Goal: Task Accomplishment & Management: Manage account settings

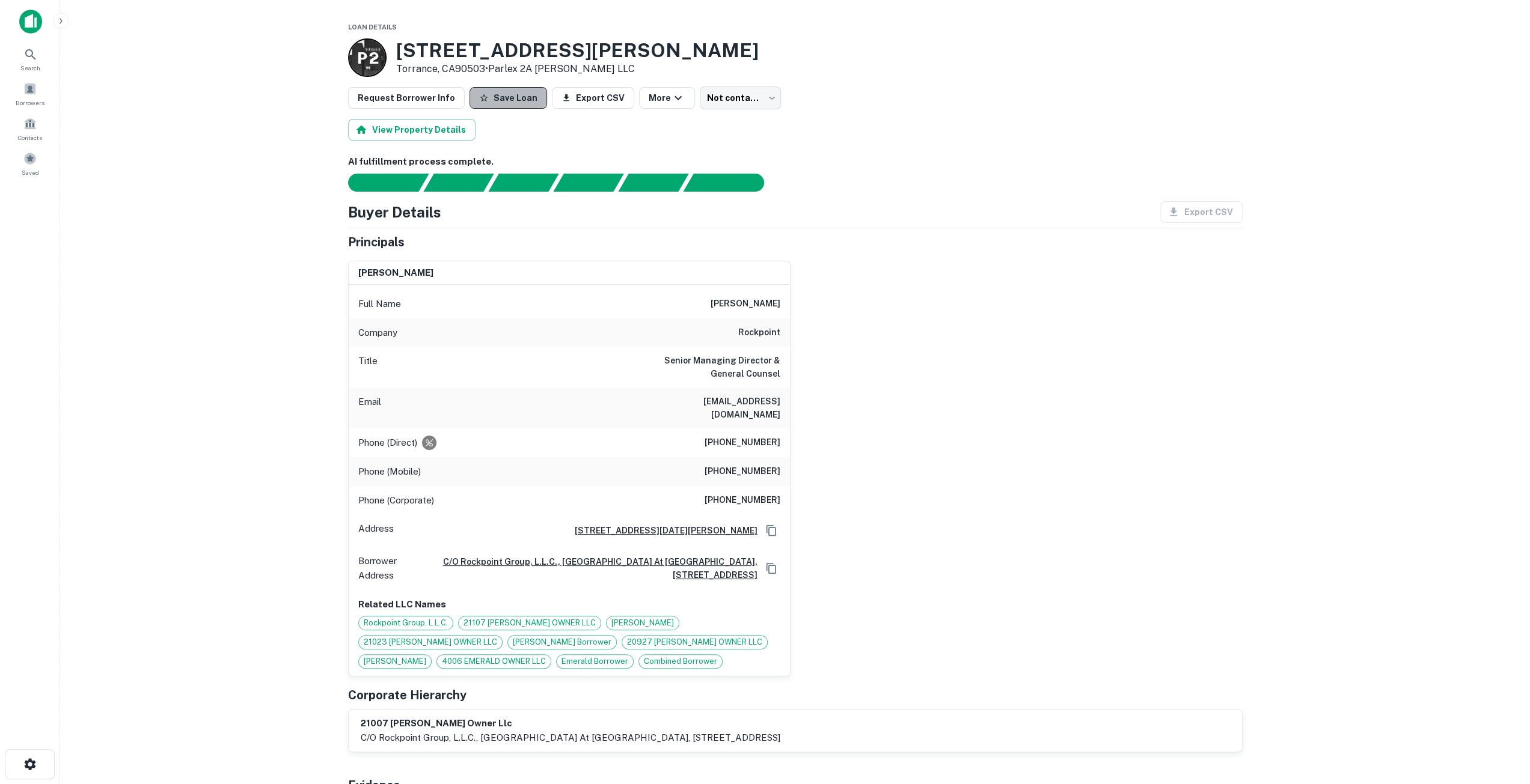
click at [507, 93] on button "Save Loan" at bounding box center [508, 98] width 78 height 21
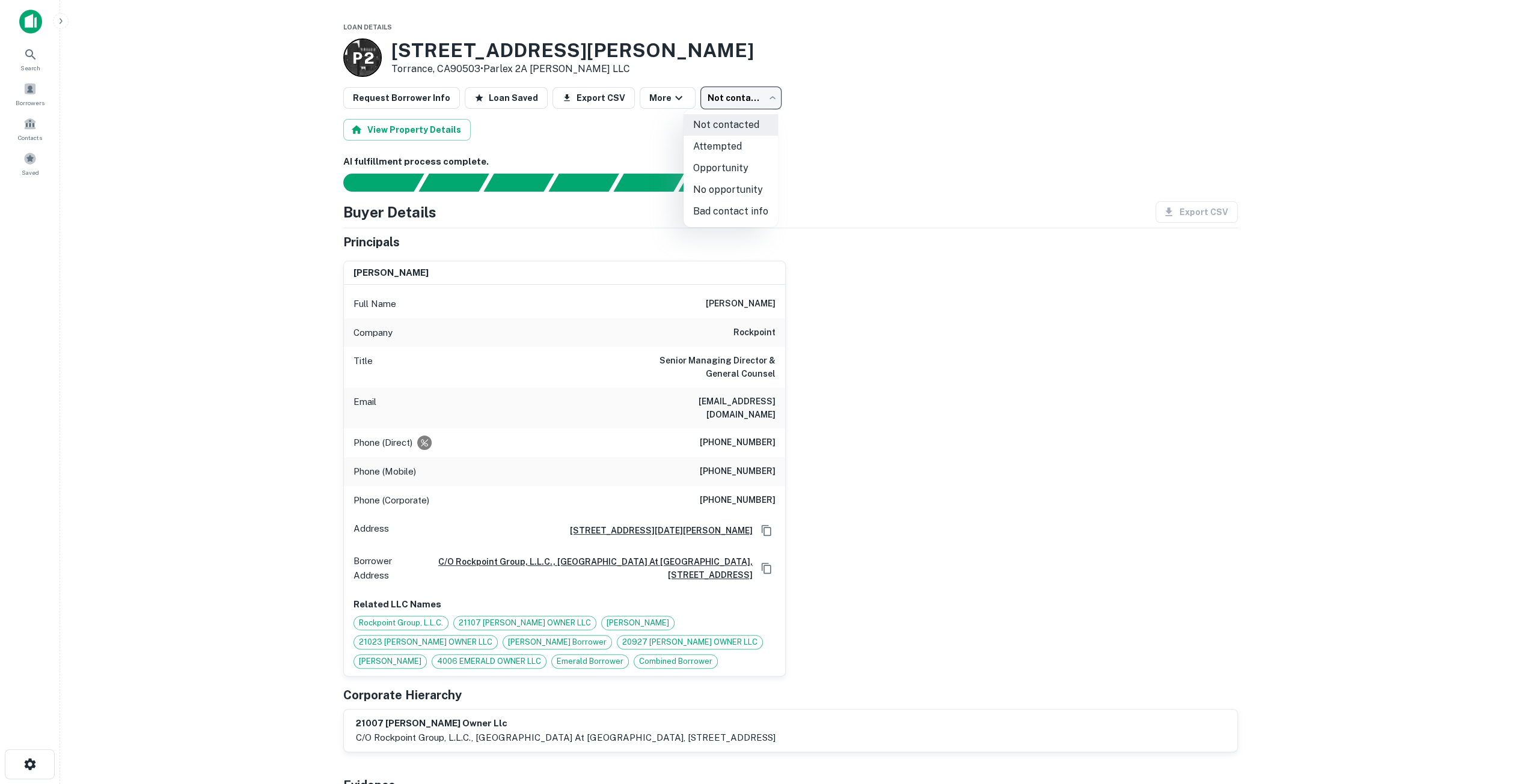
click at [719, 106] on body "Loan Favorited! Search Borrowers Contacts Saved Loan Details P 2 [STREET_ADDRES…" at bounding box center [765, 392] width 1530 height 784
click at [724, 209] on li "Bad contact info" at bounding box center [730, 211] width 94 height 21
type input "**********"
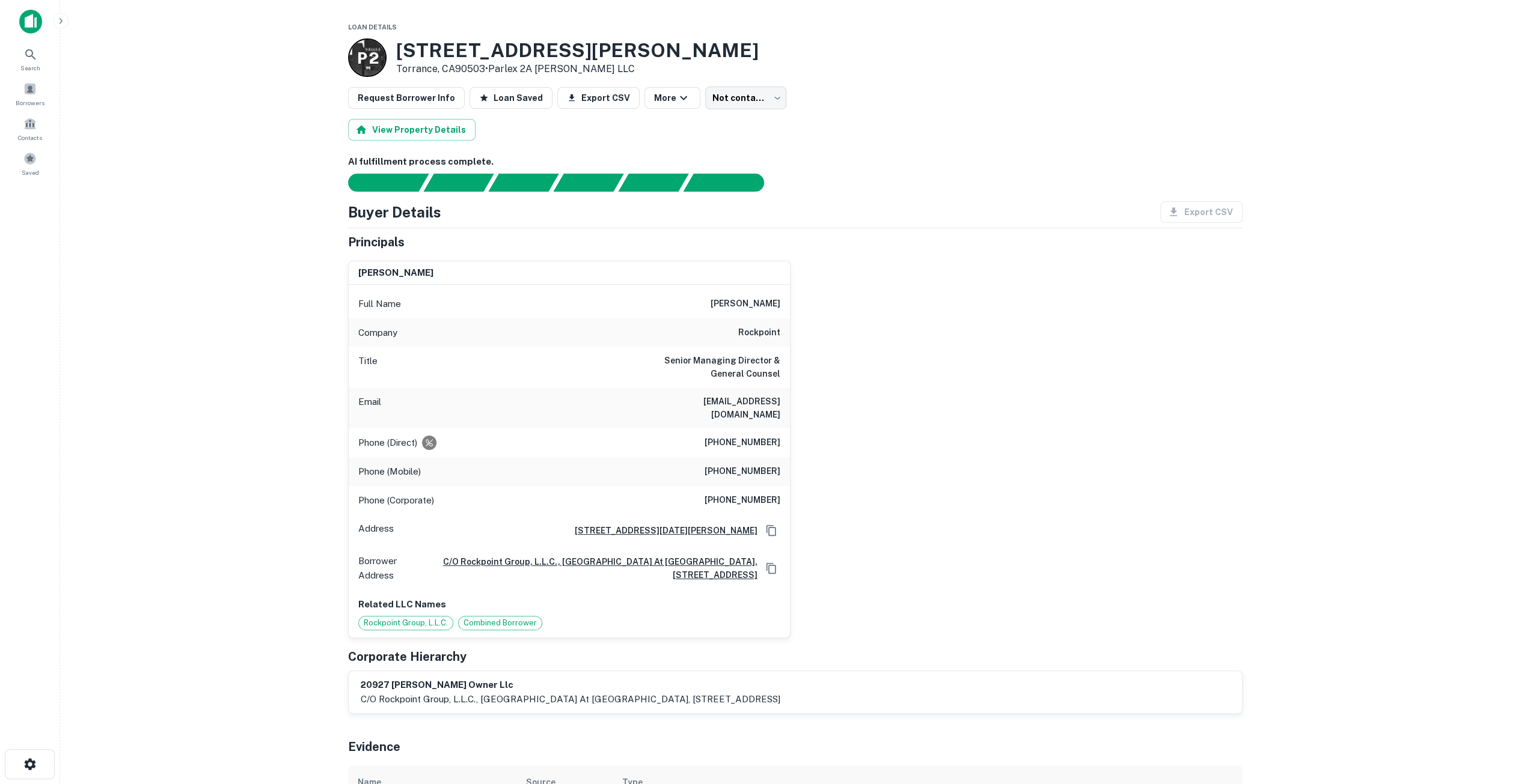
click at [746, 436] on h6 "[PHONE_NUMBER]" at bounding box center [742, 443] width 75 height 14
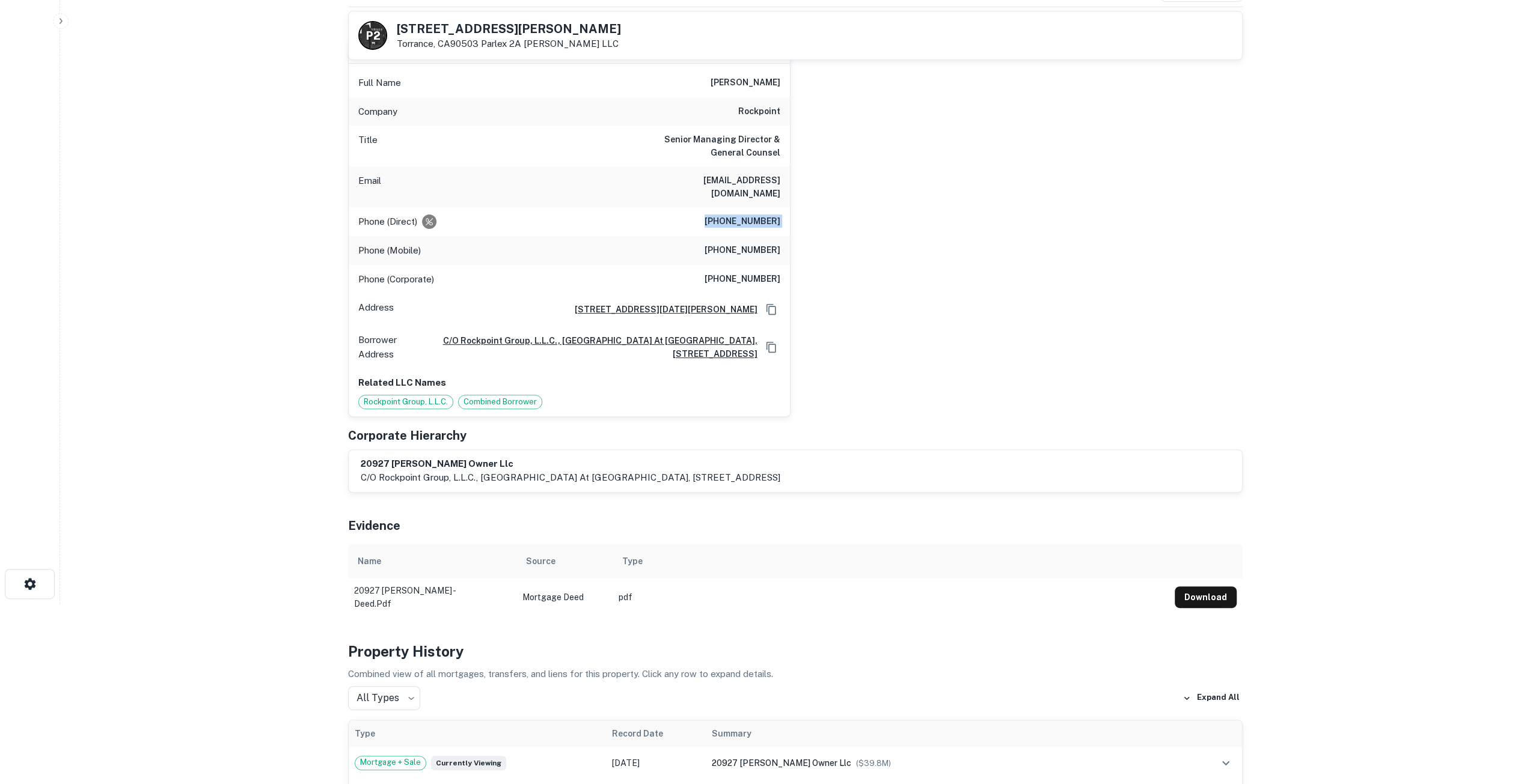
scroll to position [360, 0]
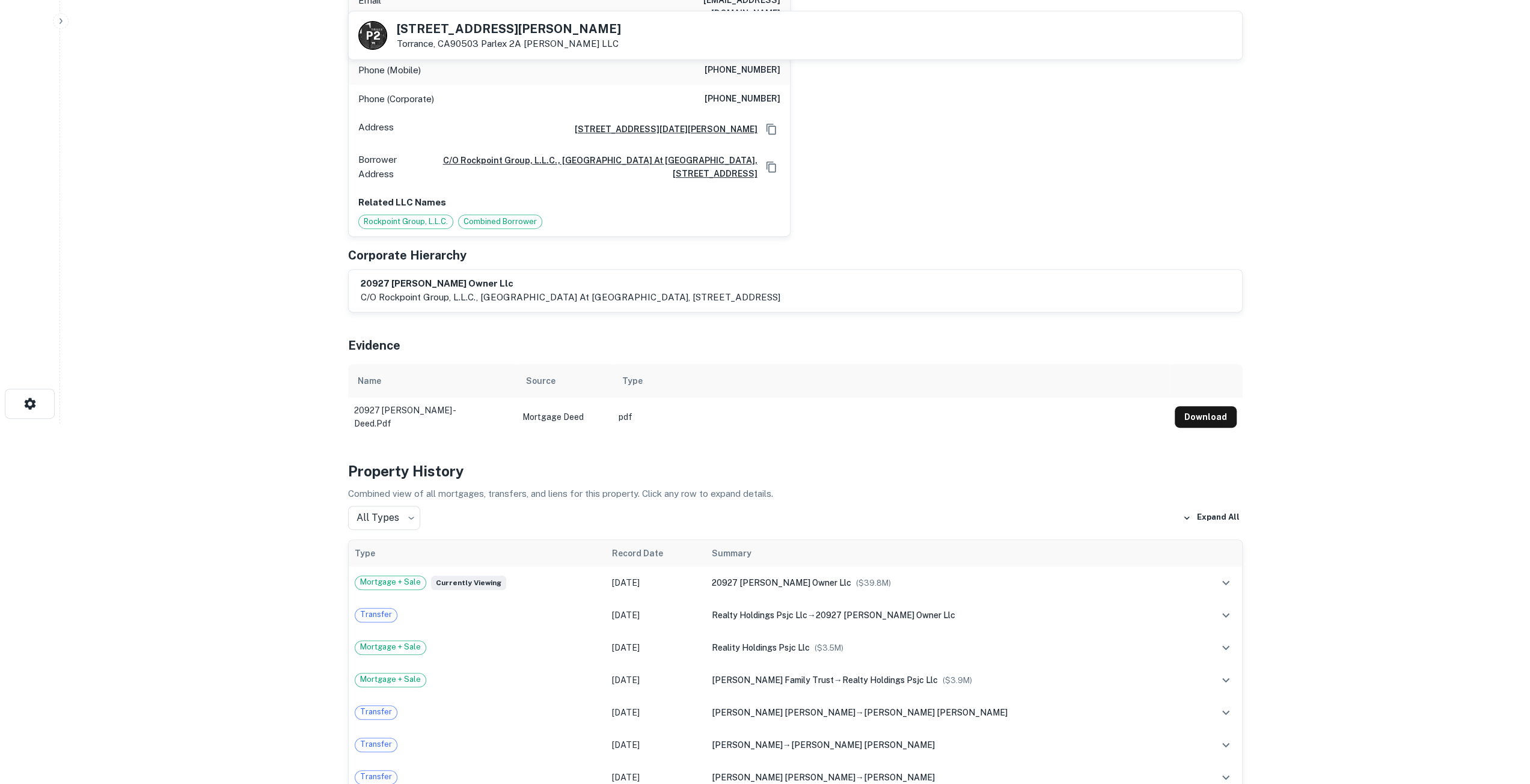
click at [564, 402] on td "Mortgage Deed" at bounding box center [564, 417] width 96 height 38
click at [618, 401] on td "pdf" at bounding box center [891, 417] width 556 height 38
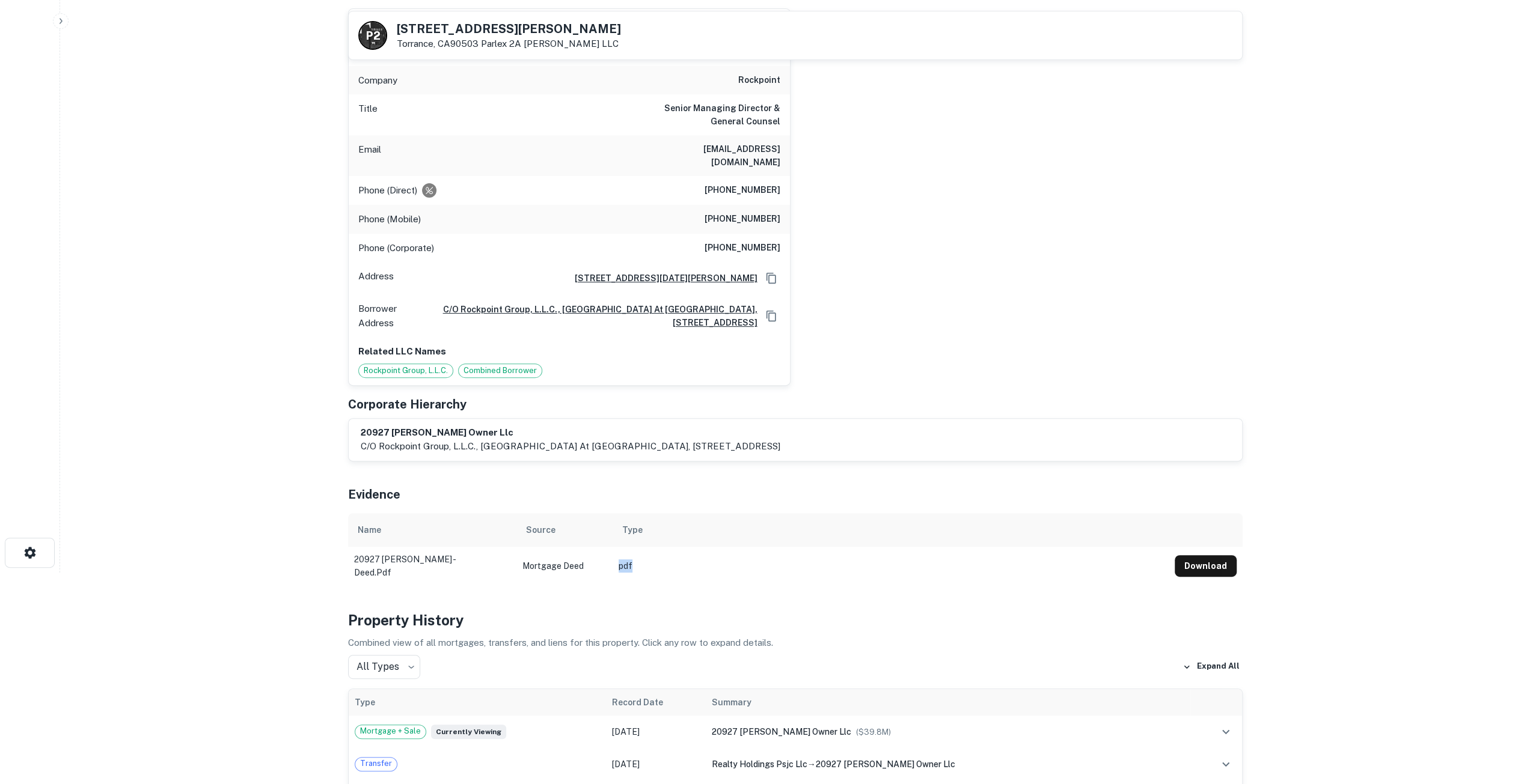
scroll to position [60, 0]
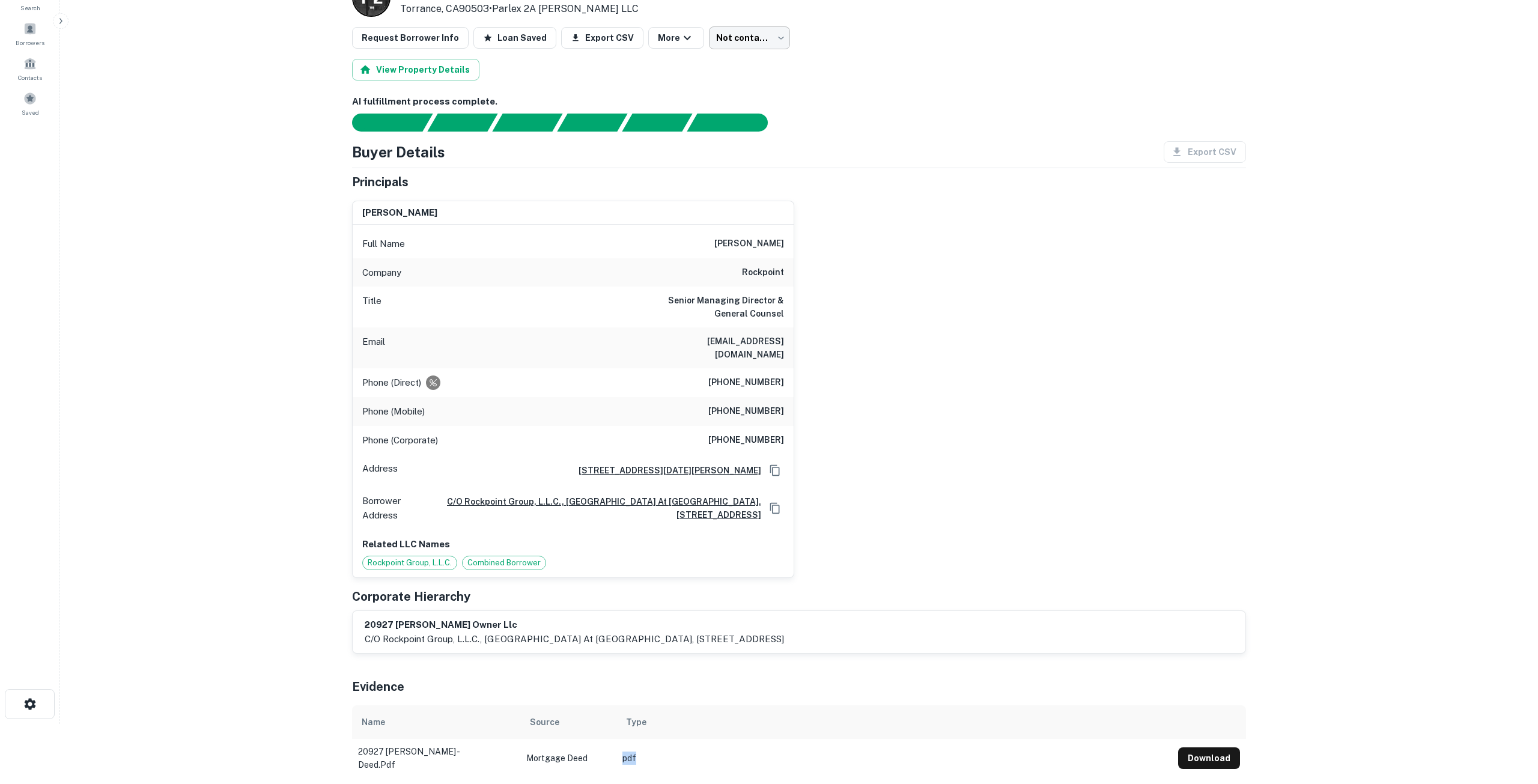
click at [729, 44] on body "Search Borrowers Contacts Saved Loan Details P 2 20927 Amie Ave Torrance, CA905…" at bounding box center [769, 332] width 1538 height 784
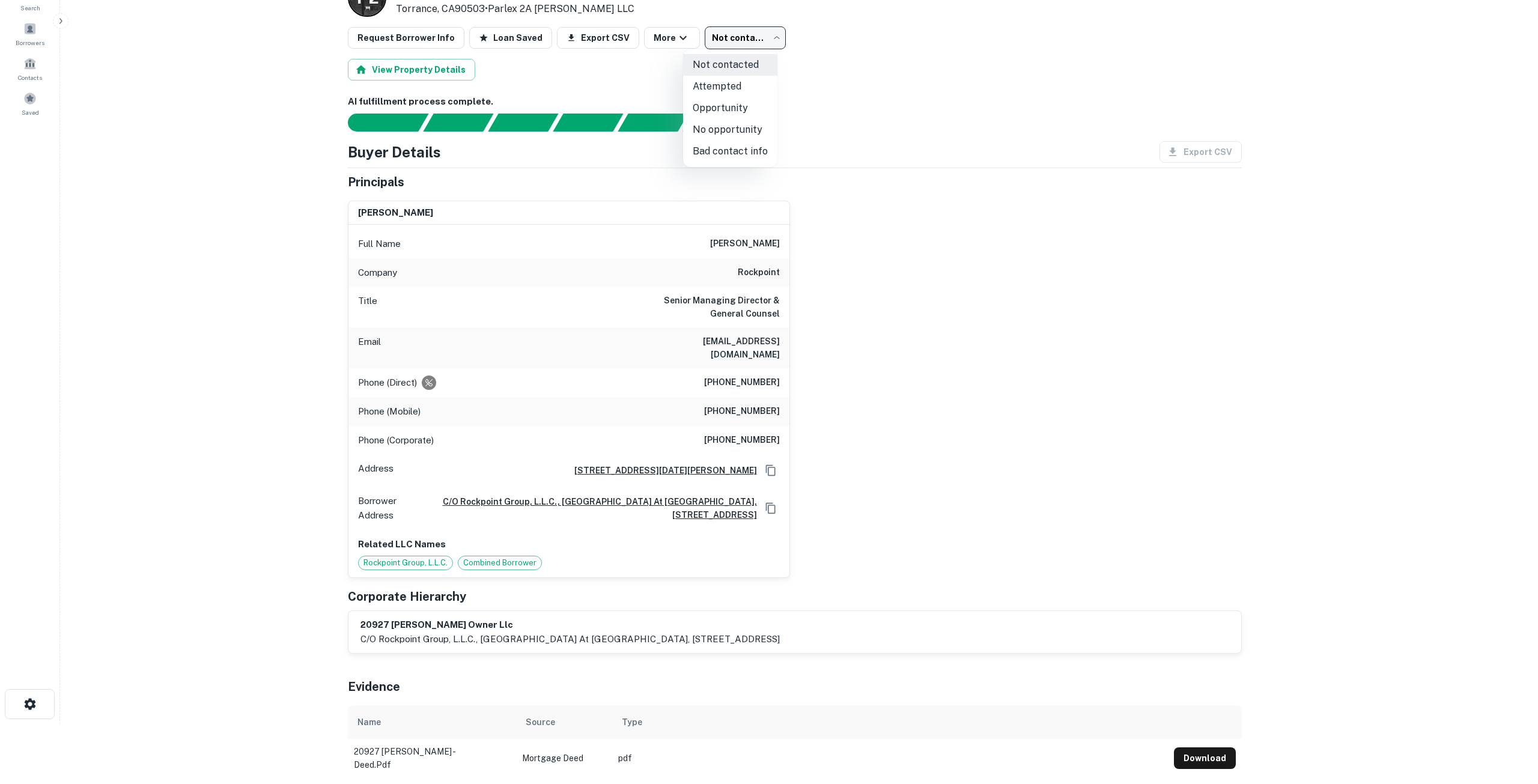
click at [647, 746] on div at bounding box center [769, 392] width 1538 height 784
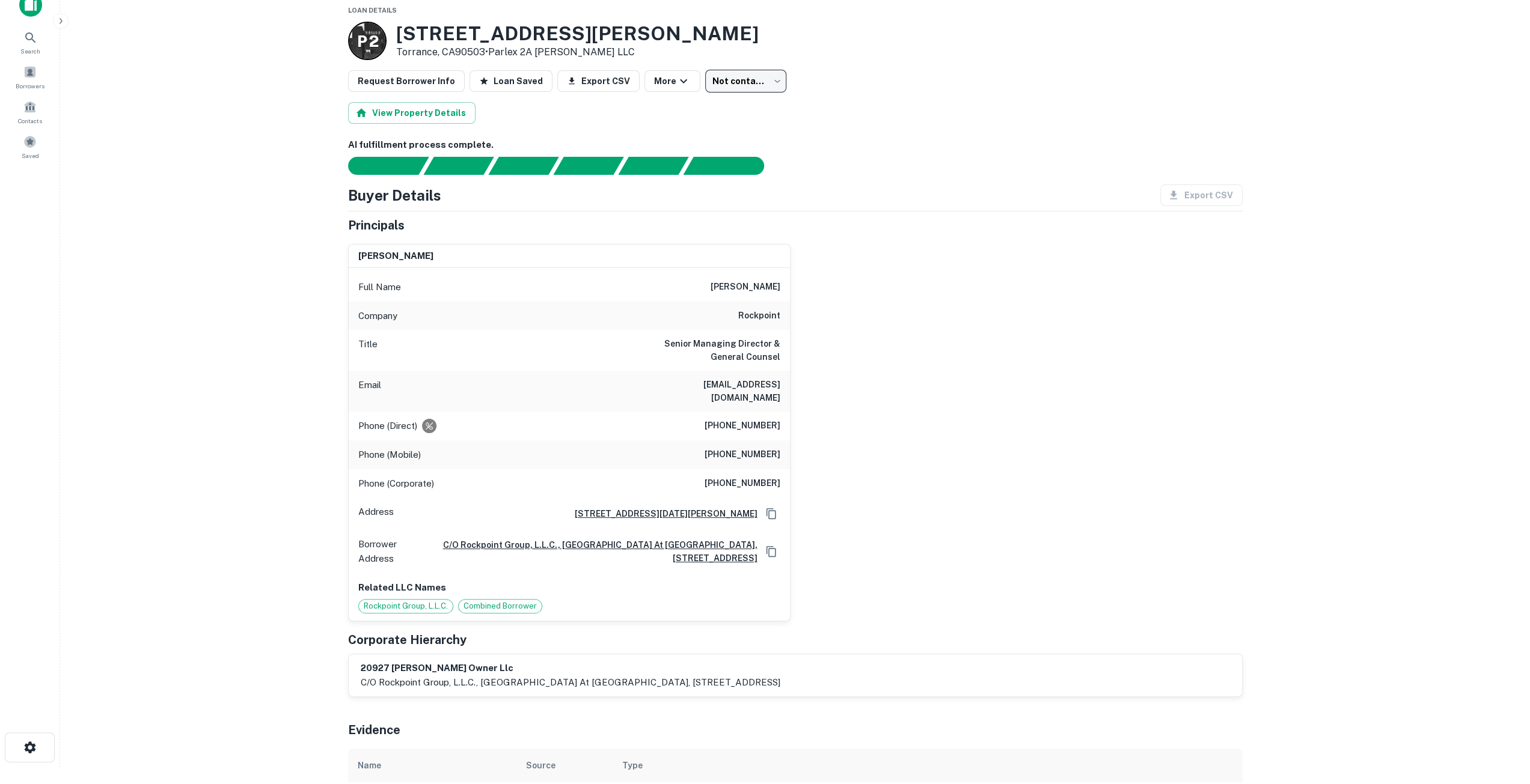
scroll to position [0, 0]
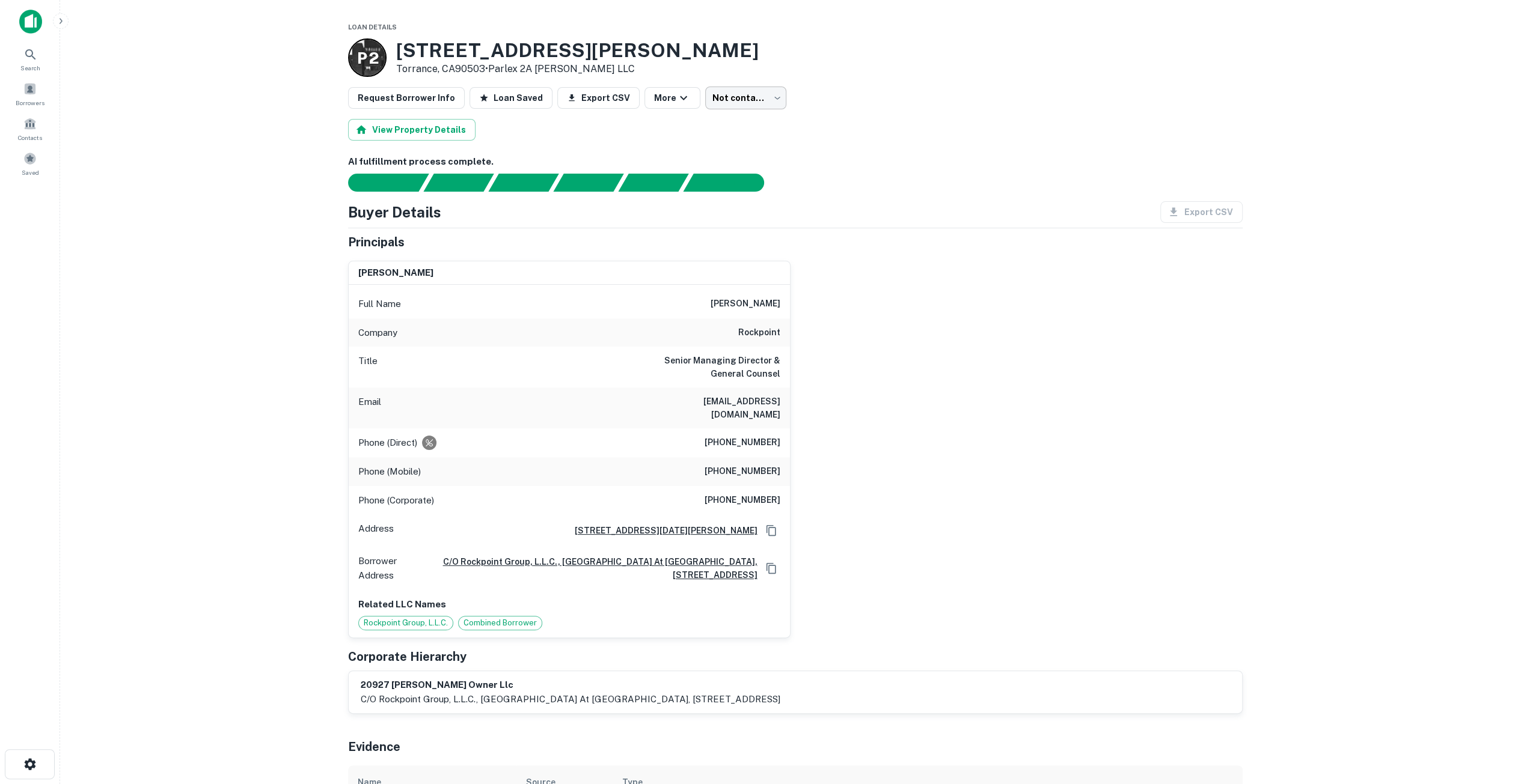
click at [739, 96] on body "Search Borrowers Contacts Saved Loan Details P 2 20927 Amie Ave Torrance, CA905…" at bounding box center [765, 392] width 1530 height 784
click at [744, 214] on li "Bad contact info" at bounding box center [730, 211] width 94 height 21
type input "**********"
click at [734, 93] on body "Search Borrowers Contacts Saved Loan Details P 2 20927 Amie Ave Torrance, CA905…" at bounding box center [765, 392] width 1530 height 784
click at [725, 218] on li "Bad contact info" at bounding box center [730, 211] width 94 height 21
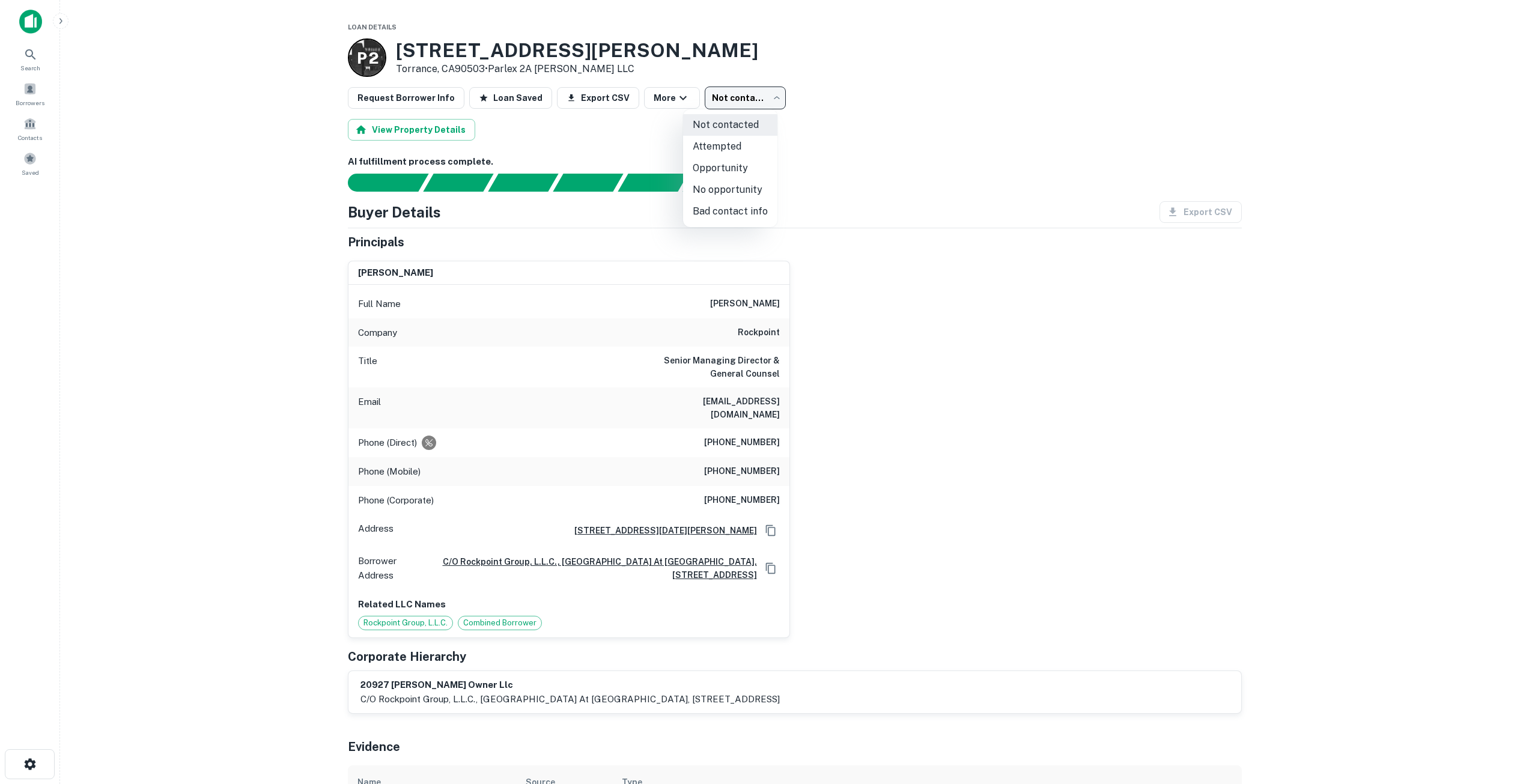
type input "**********"
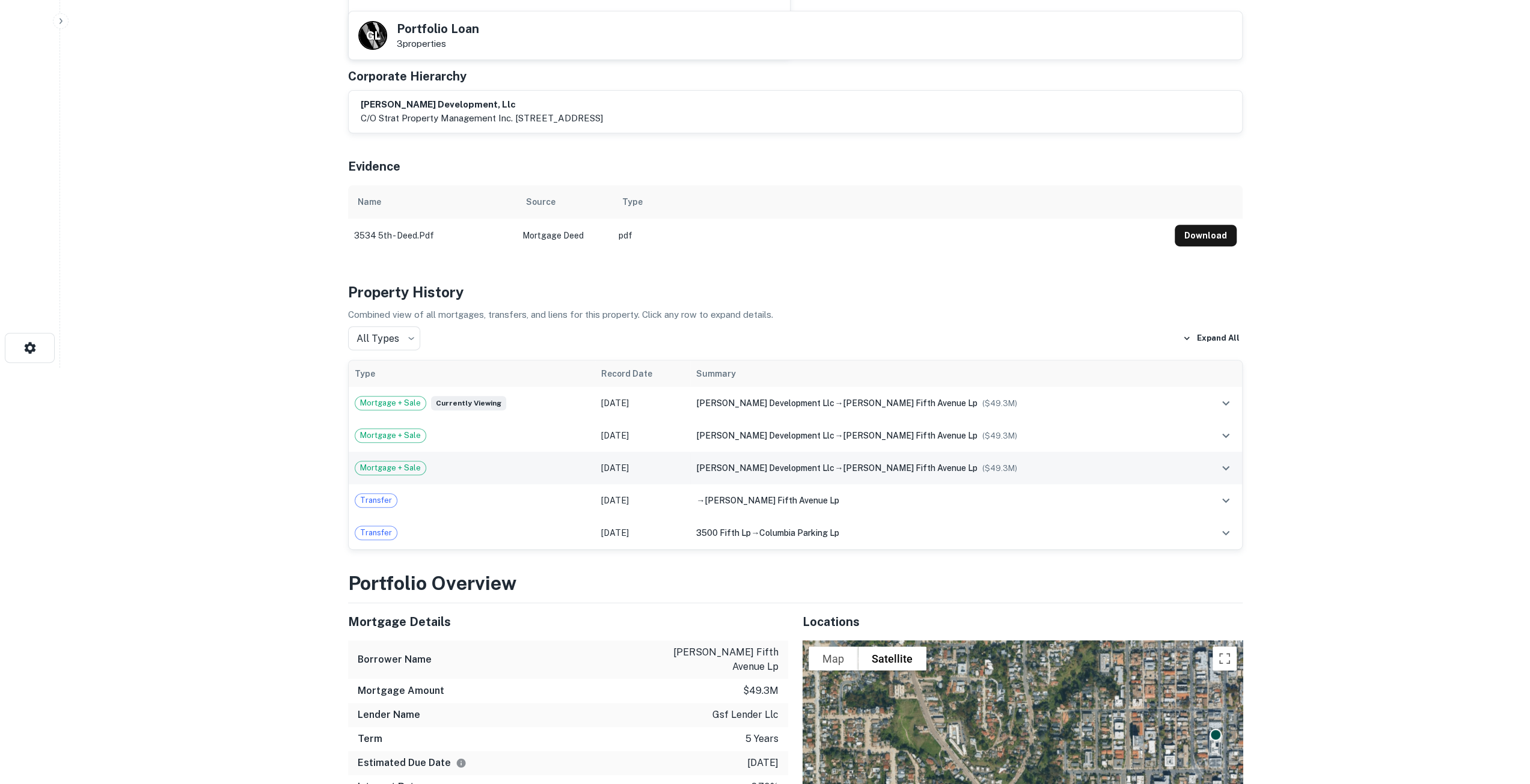
scroll to position [421, 0]
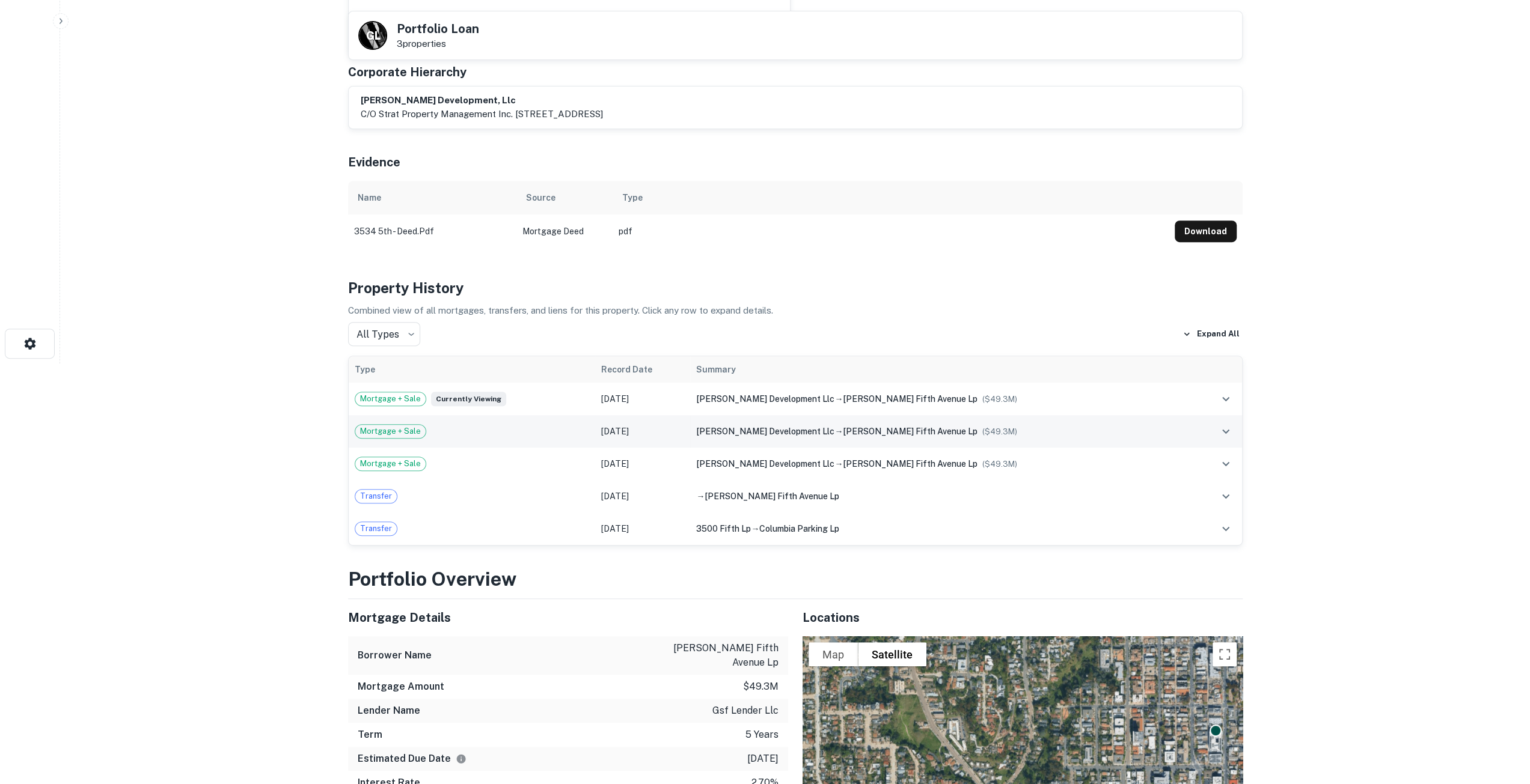
click at [547, 439] on div "Mortgage + Sale" at bounding box center [472, 432] width 234 height 14
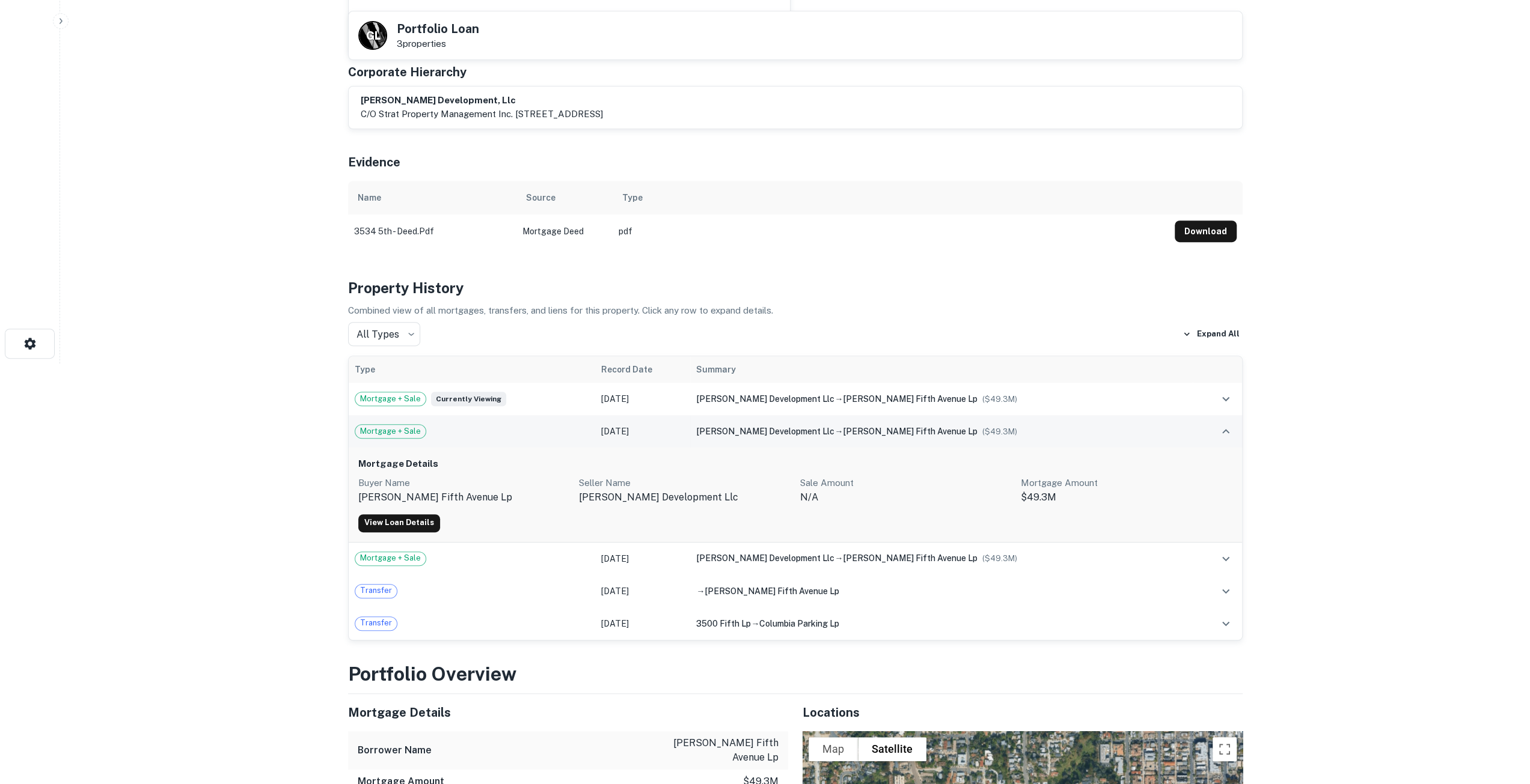
click at [547, 439] on div "Mortgage + Sale" at bounding box center [472, 432] width 234 height 14
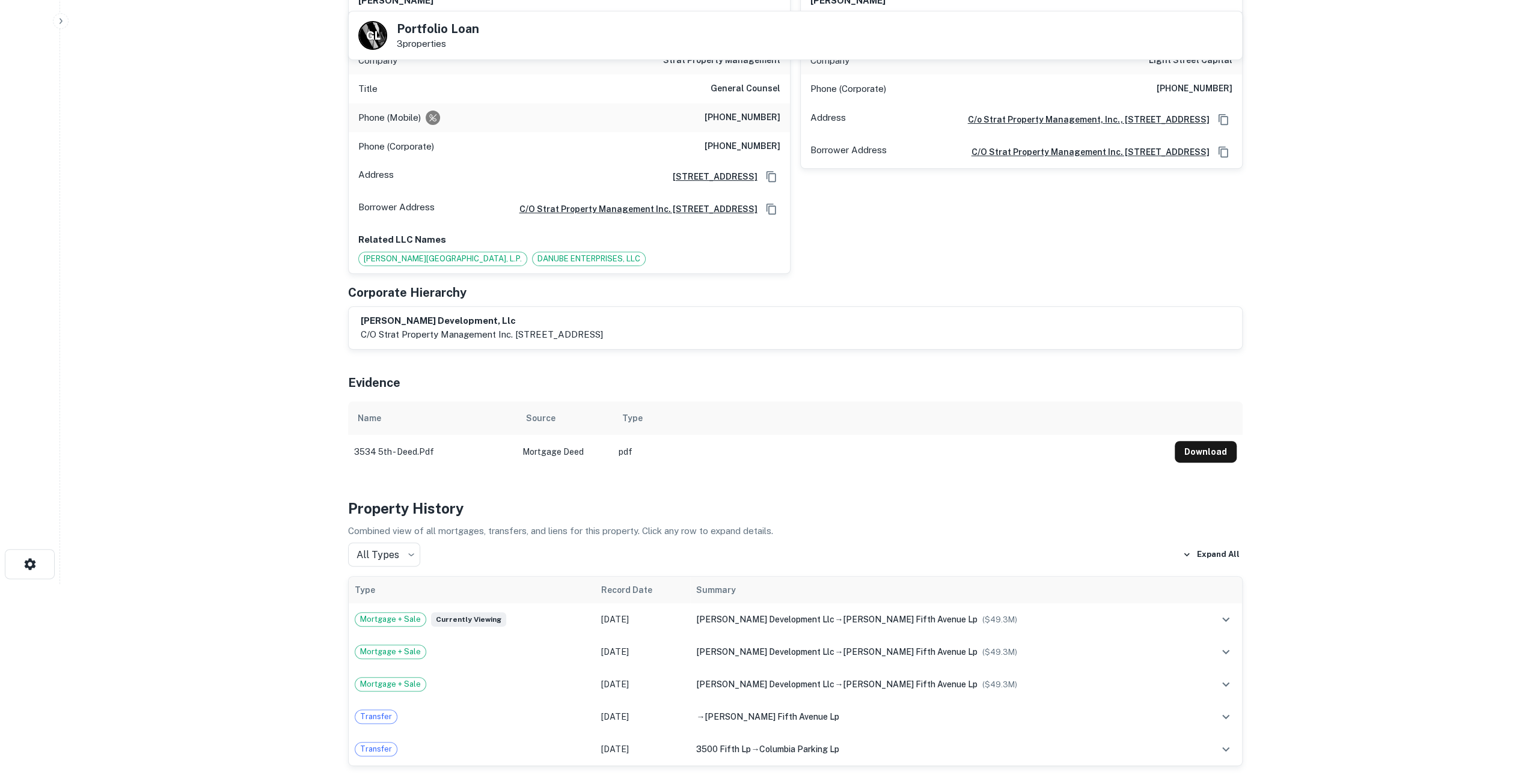
scroll to position [120, 0]
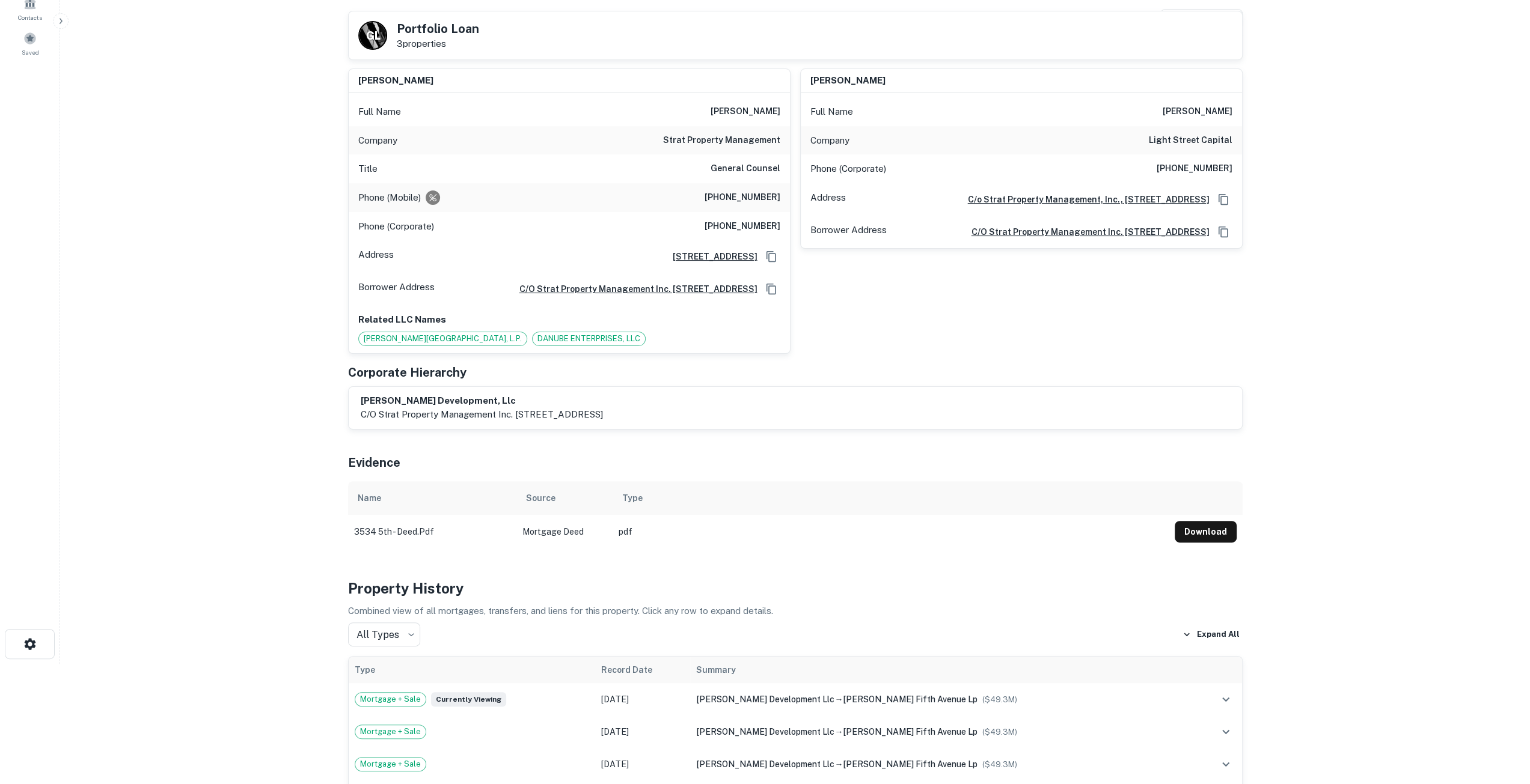
click at [464, 345] on span "STRAUSS FIFTH AVENUE, L.P." at bounding box center [442, 338] width 168 height 12
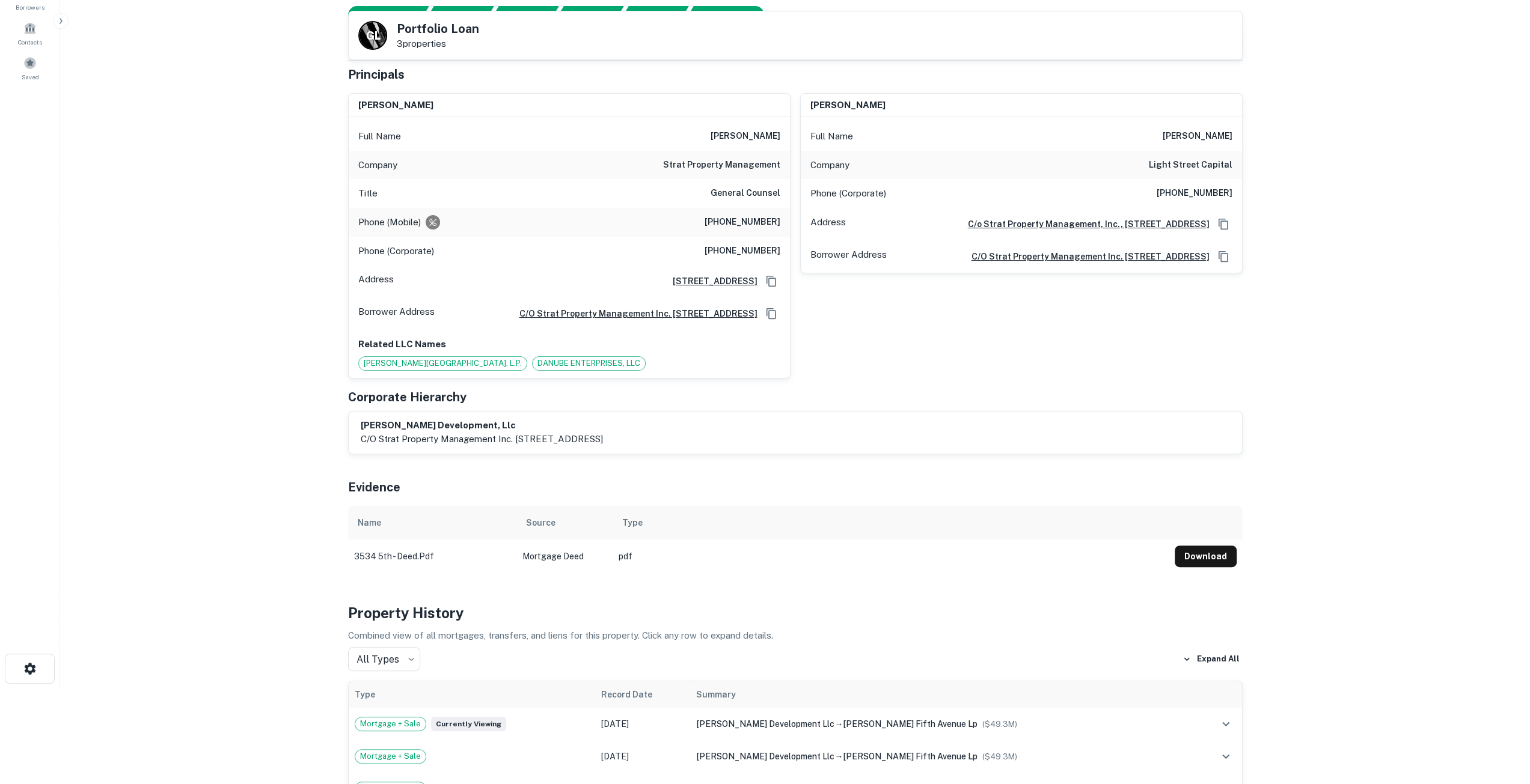
scroll to position [0, 0]
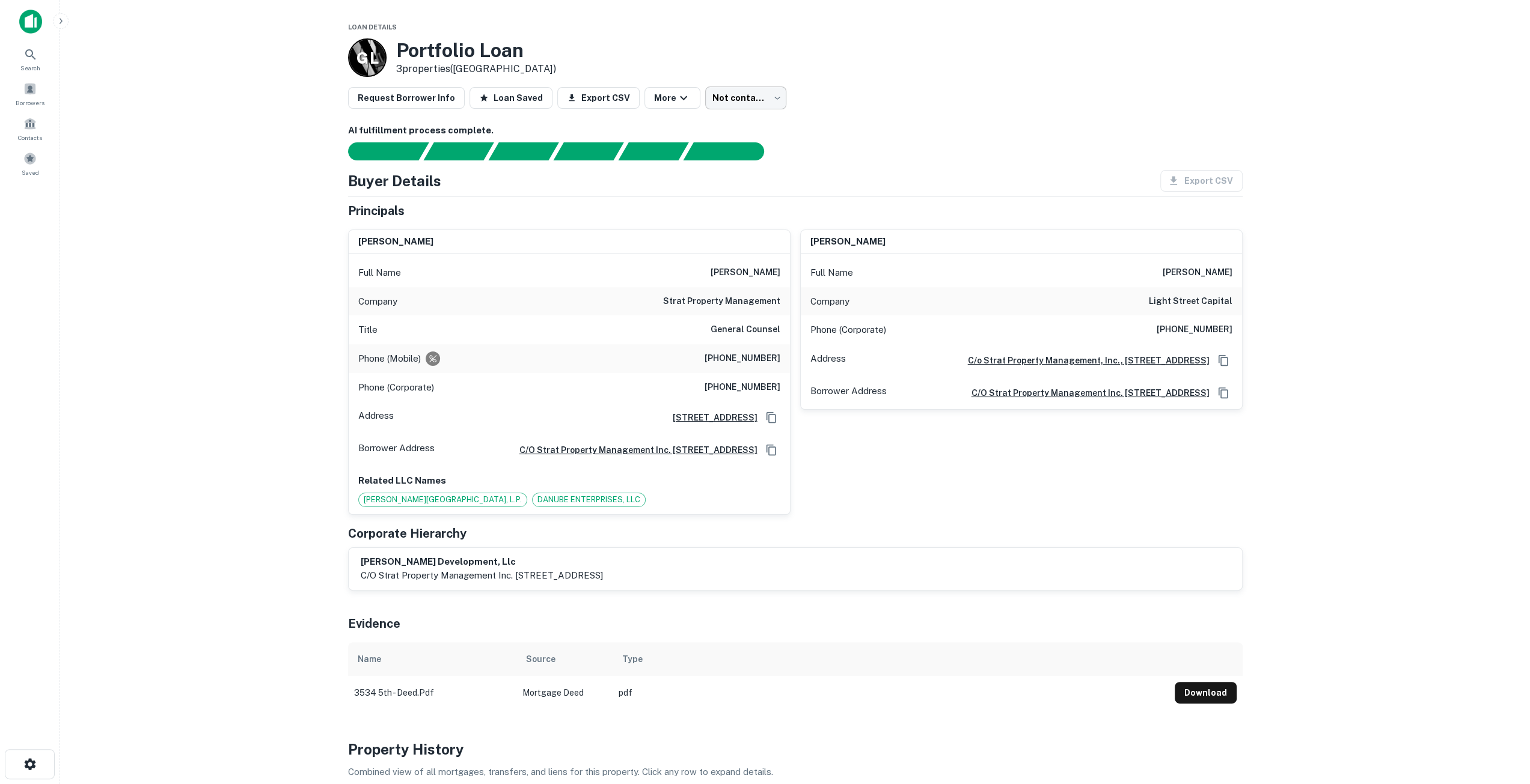
click at [731, 100] on body "Search Borrowers Contacts Saved Loan Details G L Portfolio Loan 3 properties (C…" at bounding box center [765, 392] width 1530 height 784
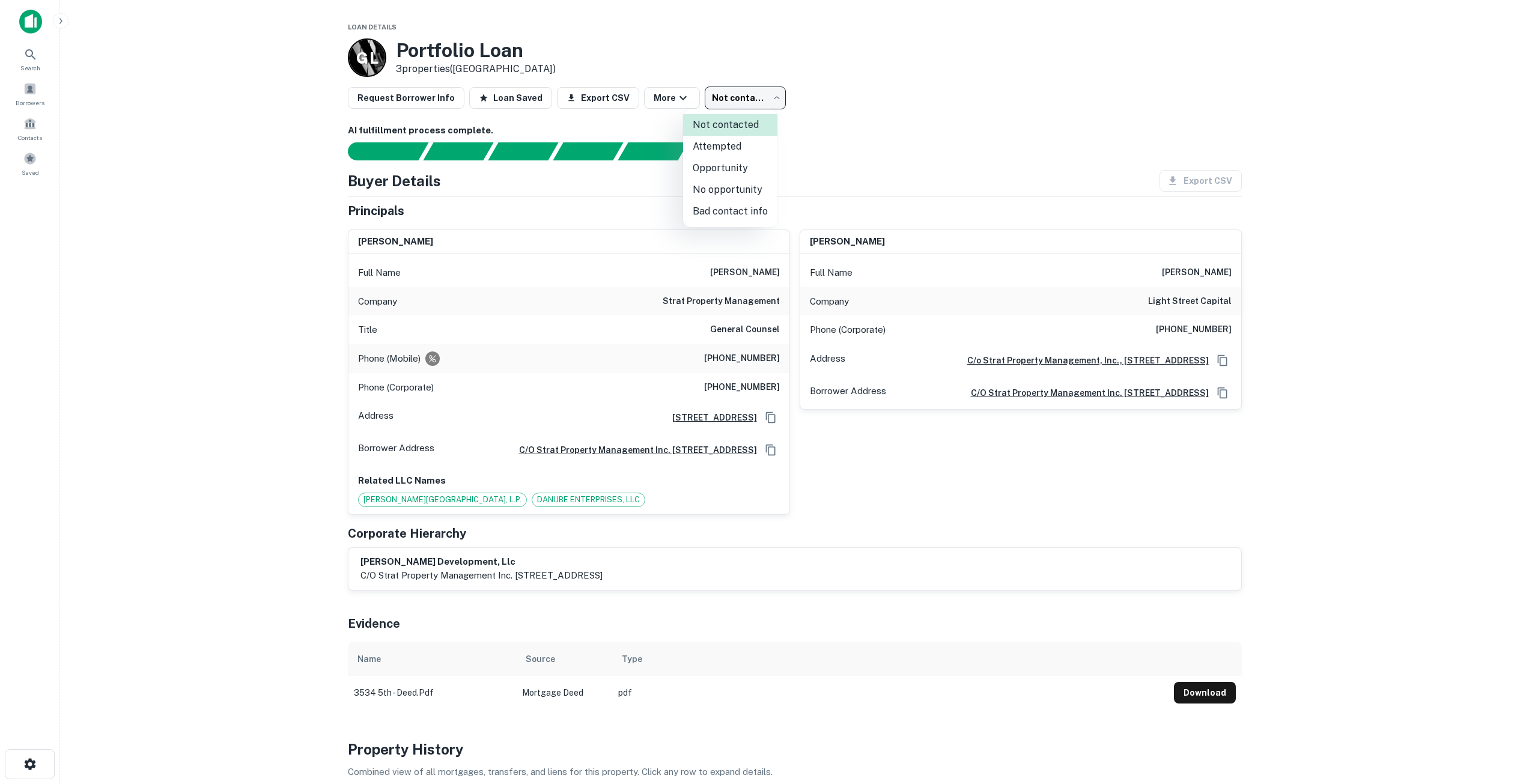
click at [738, 212] on li "Bad contact info" at bounding box center [730, 211] width 94 height 21
type input "**********"
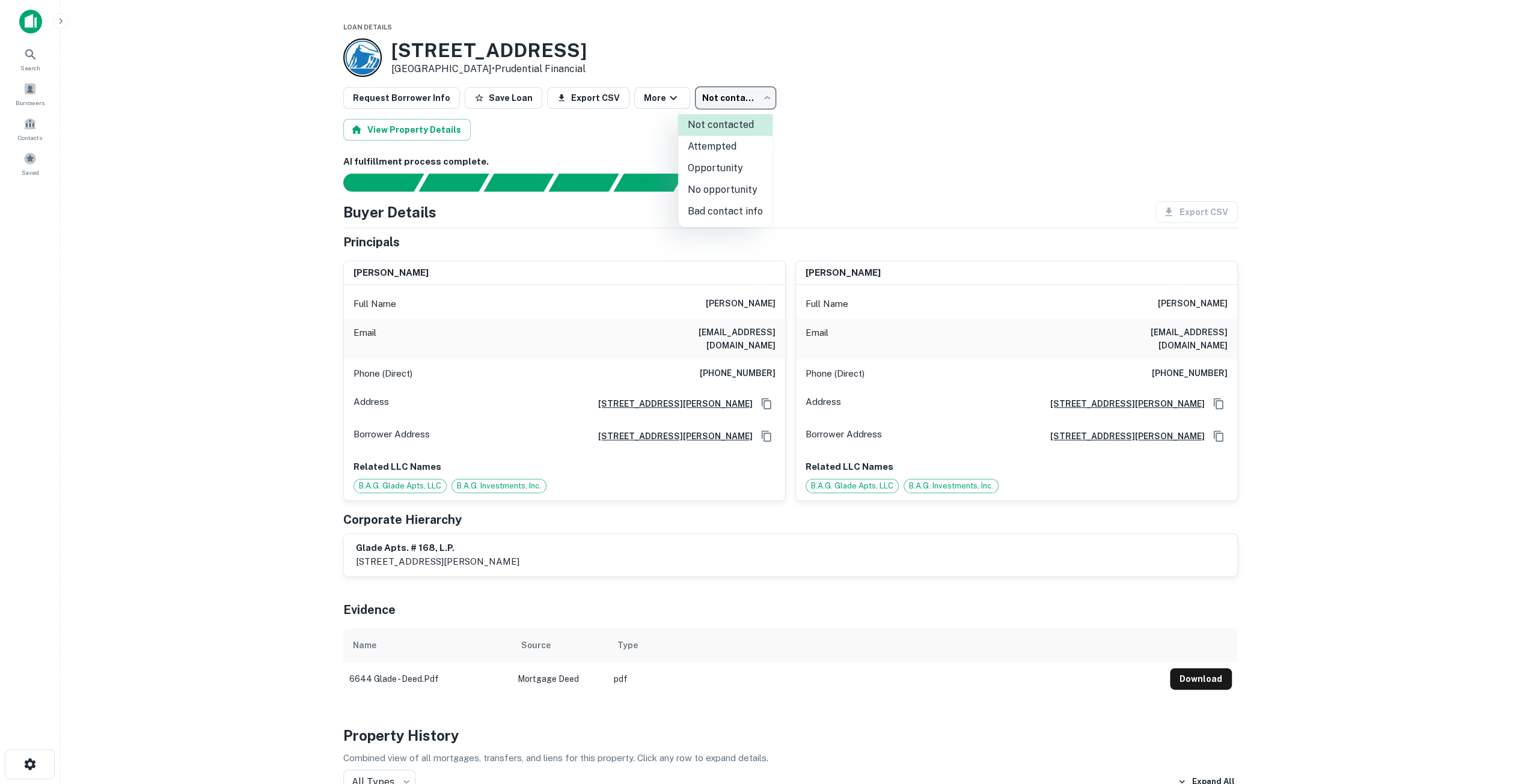
click at [737, 98] on body "Search Borrowers Contacts Saved Loan Details 6644 Glade Ave Woodland Hills, CA9…" at bounding box center [765, 392] width 1530 height 784
click at [722, 211] on li "Bad contact info" at bounding box center [725, 211] width 94 height 21
type input "**********"
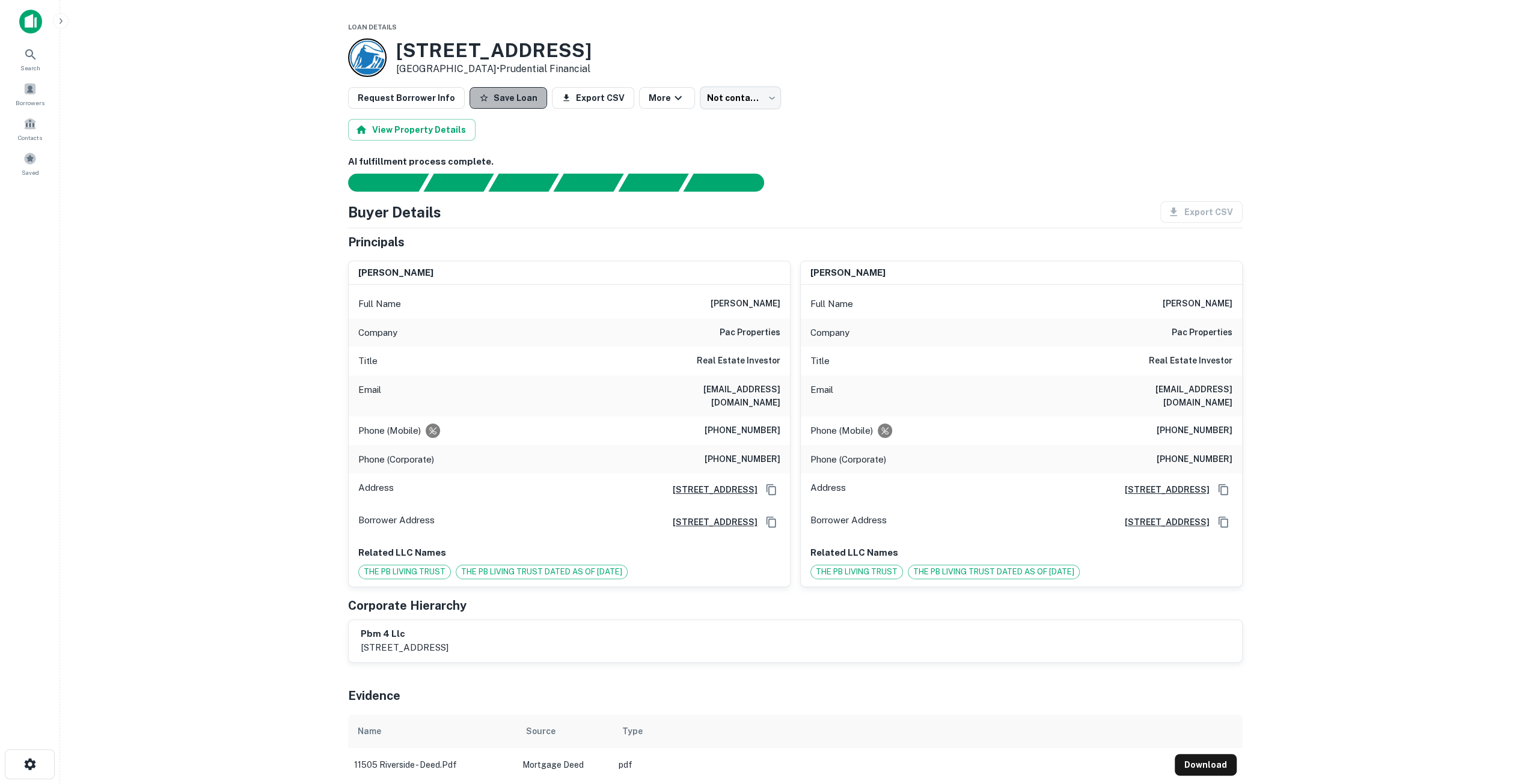
click at [517, 106] on button "Save Loan" at bounding box center [508, 98] width 78 height 21
drag, startPoint x: 580, startPoint y: 48, endPoint x: 393, endPoint y: 53, distance: 187.1
click at [393, 53] on div "11505 Riverside Dr North Hollywood, CA91602 • Prudential Financial" at bounding box center [469, 57] width 244 height 38
copy h3 "11505 Riverside Dr"
click at [743, 96] on body "Search Borrowers Contacts Saved Loan Details 11505 Riverside Dr North Hollywood…" at bounding box center [769, 392] width 1539 height 784
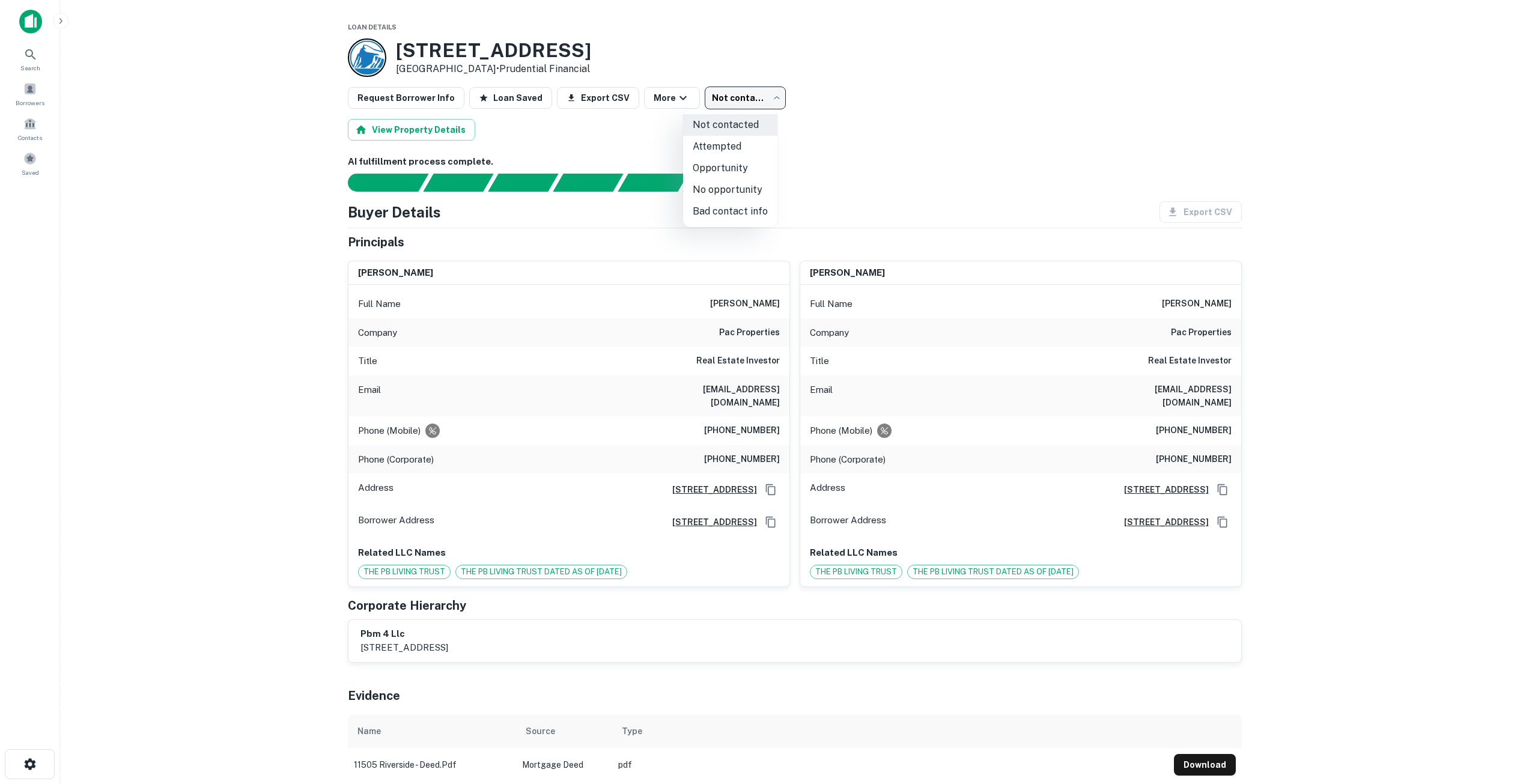
click at [729, 144] on li "Attempted" at bounding box center [730, 146] width 94 height 21
type input "*********"
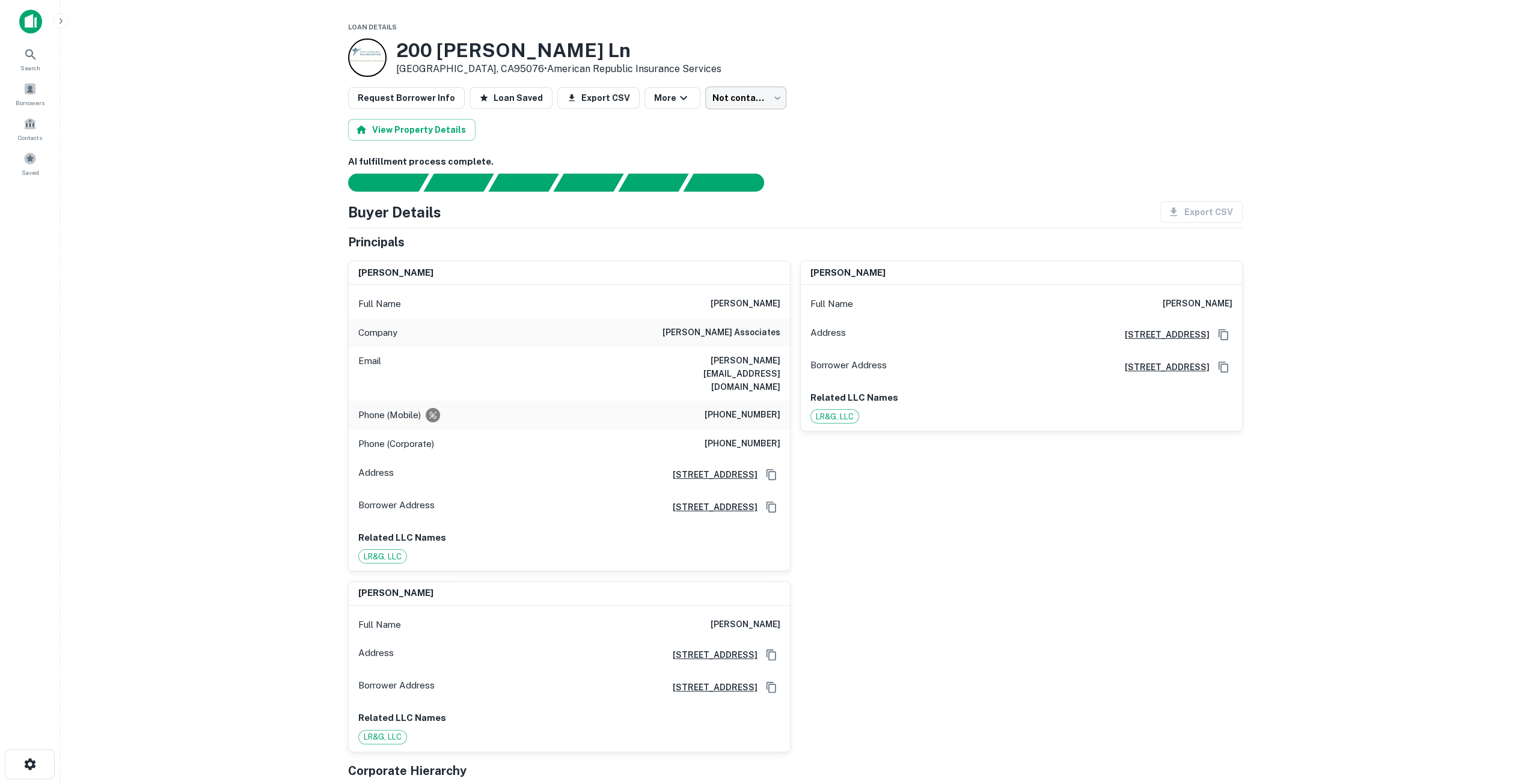
click at [729, 98] on body "Search Borrowers Contacts Saved Loan Details [STREET_ADDRESS][PERSON_NAME] • Am…" at bounding box center [765, 392] width 1530 height 784
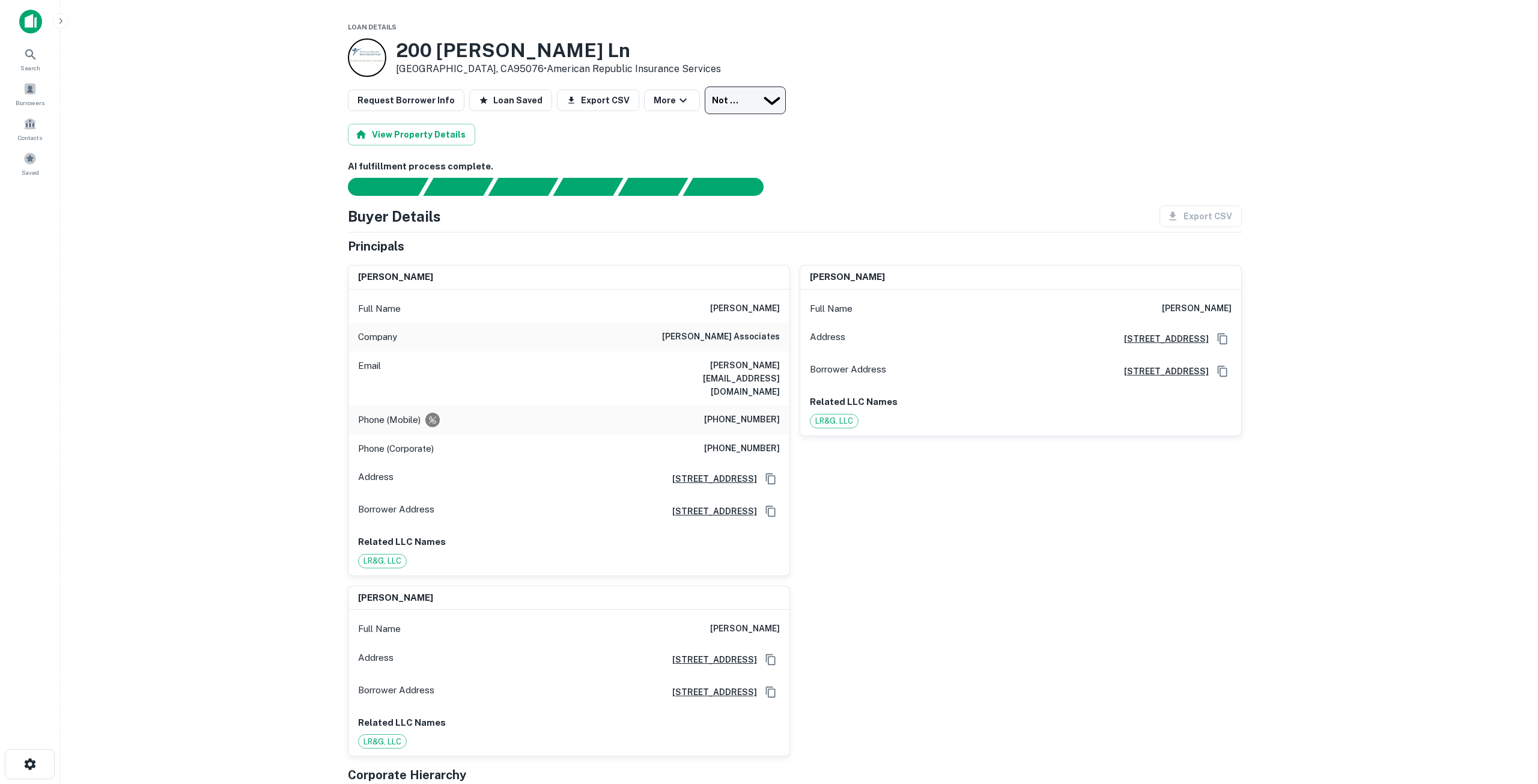
type input "*********"
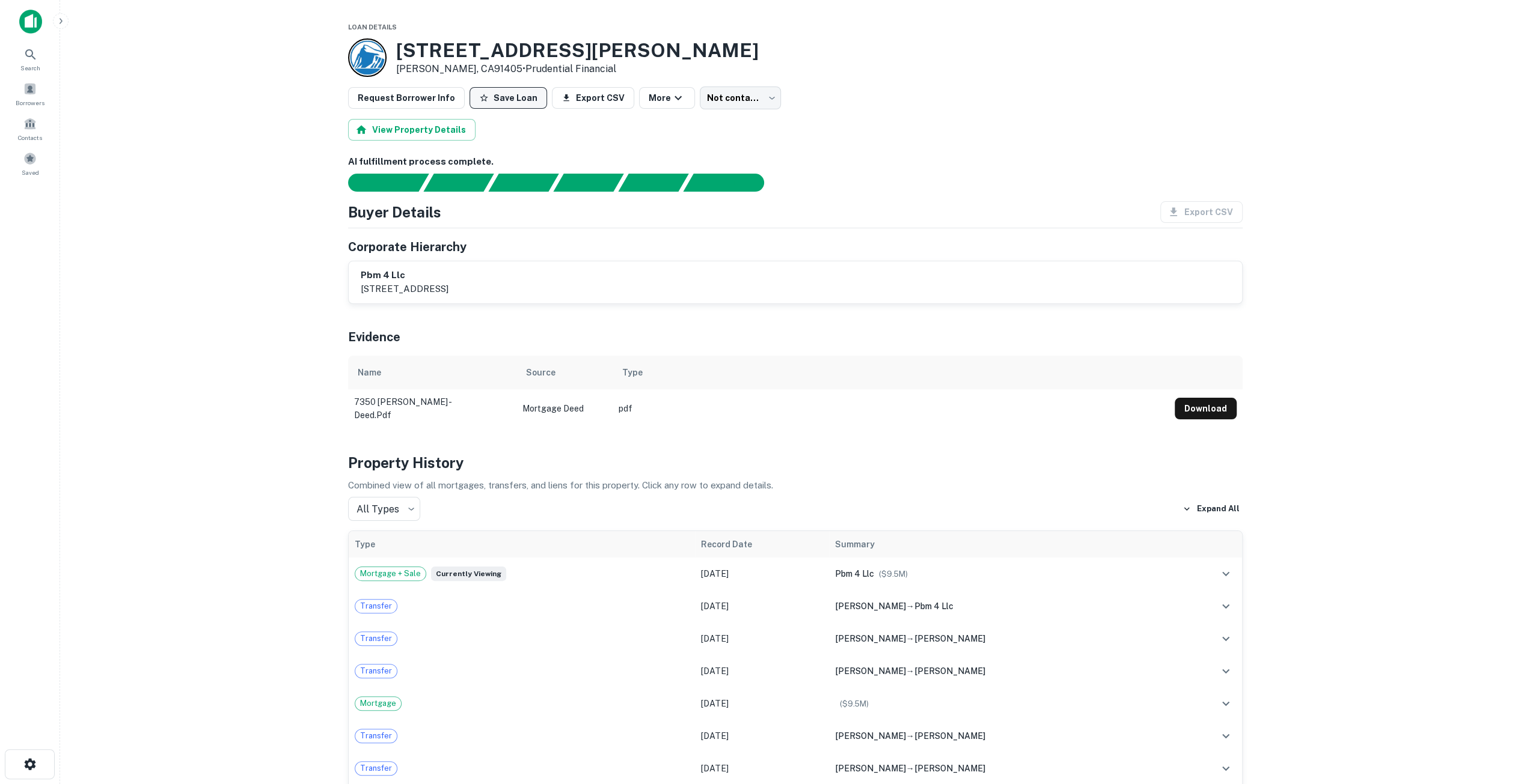
click at [517, 104] on button "Save Loan" at bounding box center [508, 98] width 78 height 21
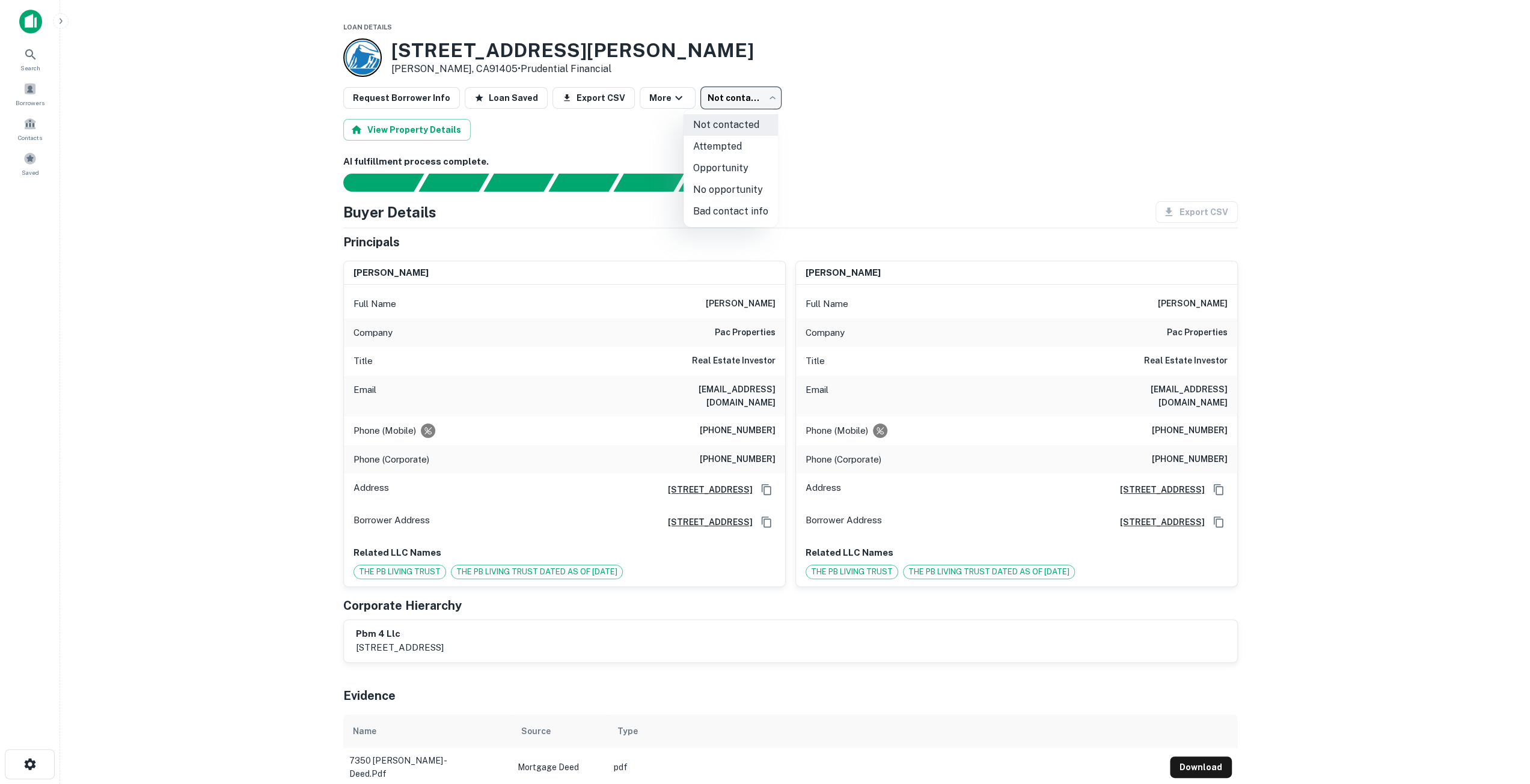
click at [726, 94] on body "Search Borrowers Contacts Saved Loan Details [STREET_ADDRESS][PERSON_NAME] • Pr…" at bounding box center [765, 392] width 1530 height 784
click at [722, 144] on li "Attempted" at bounding box center [730, 146] width 94 height 21
type input "*********"
